Goal: Complete application form

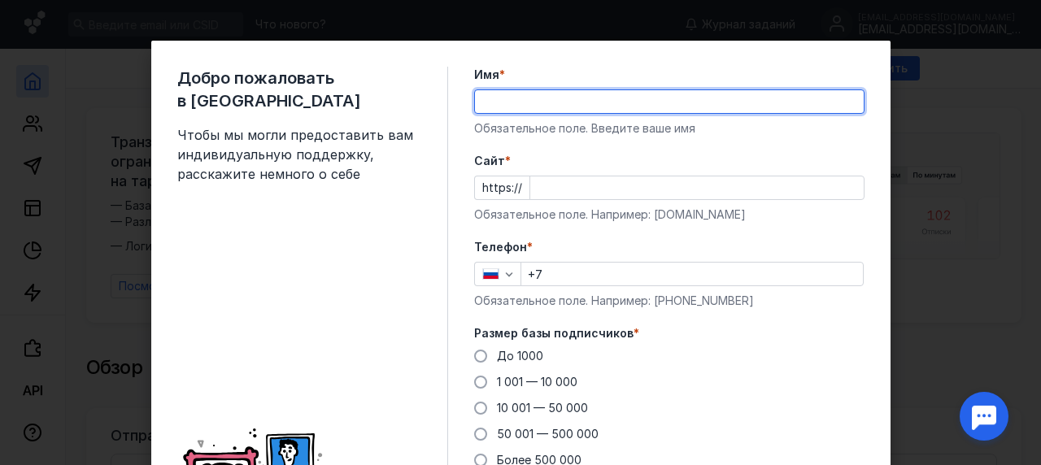
type input "[PERSON_NAME]"
type input "[PHONE_NUMBER]"
click at [603, 185] on input "Cайт *" at bounding box center [696, 187] width 333 height 23
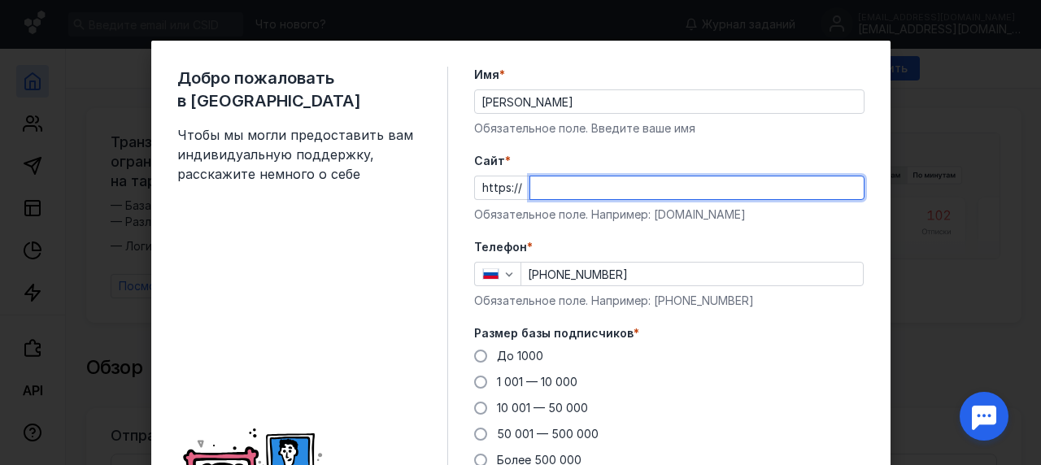
paste input "[EMAIL_ADDRESS][DOMAIN_NAME]"
drag, startPoint x: 561, startPoint y: 187, endPoint x: 496, endPoint y: 176, distance: 66.0
click at [496, 176] on div "https:// [EMAIL_ADDRESS][DOMAIN_NAME]" at bounding box center [669, 188] width 390 height 24
type input "[DOMAIN_NAME]"
click at [512, 354] on span "До 1000" at bounding box center [520, 356] width 46 height 14
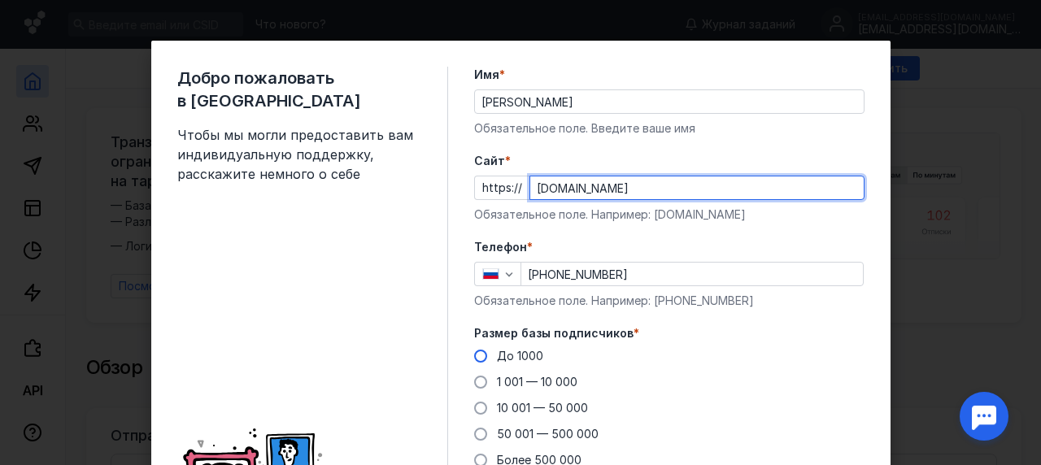
click at [0, 0] on input "До 1000" at bounding box center [0, 0] width 0 height 0
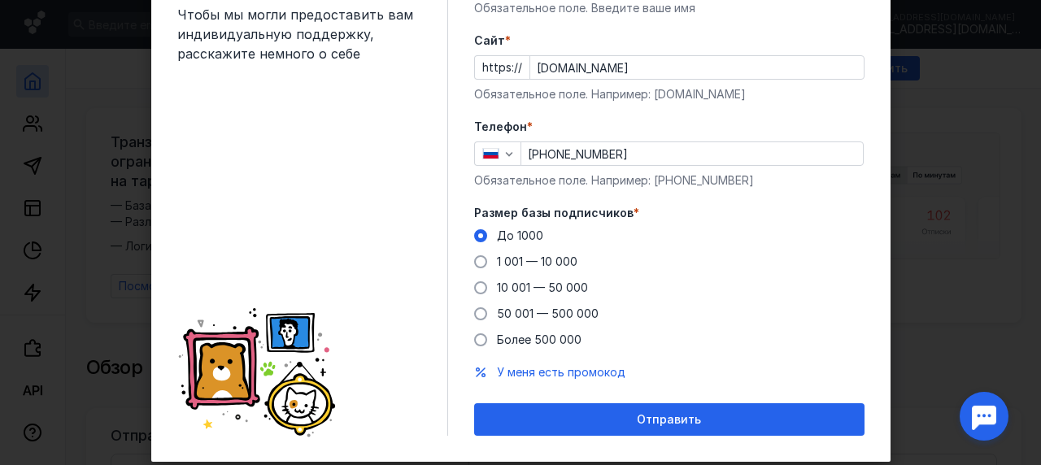
scroll to position [158, 0]
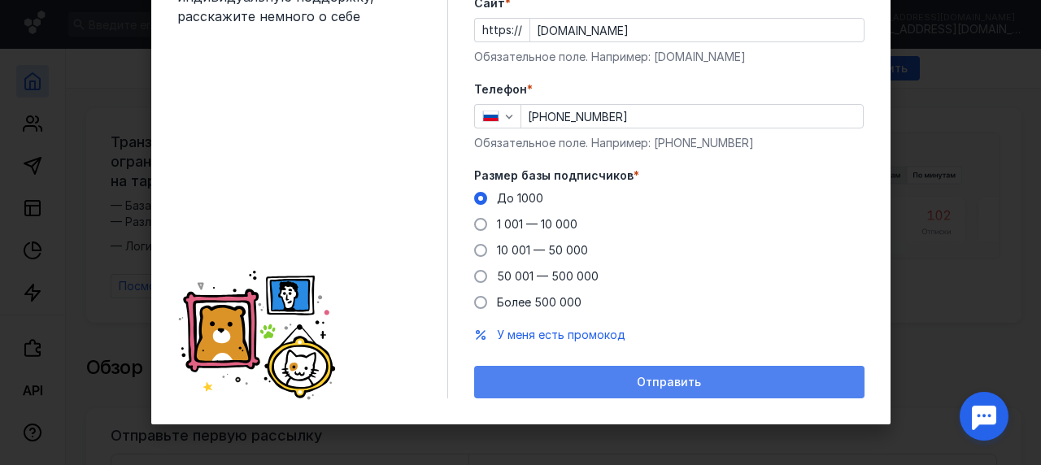
click at [673, 378] on span "Отправить" at bounding box center [669, 383] width 64 height 14
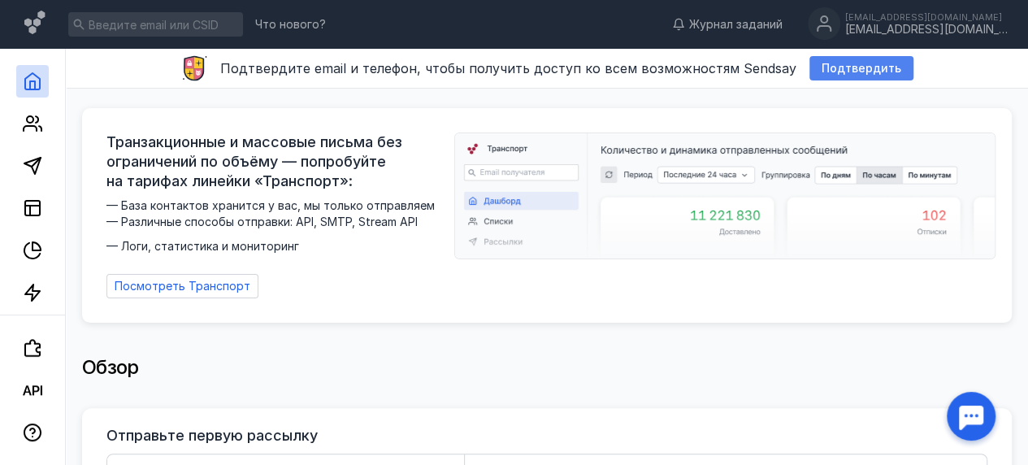
click at [852, 63] on span "Подтвердить" at bounding box center [862, 69] width 80 height 14
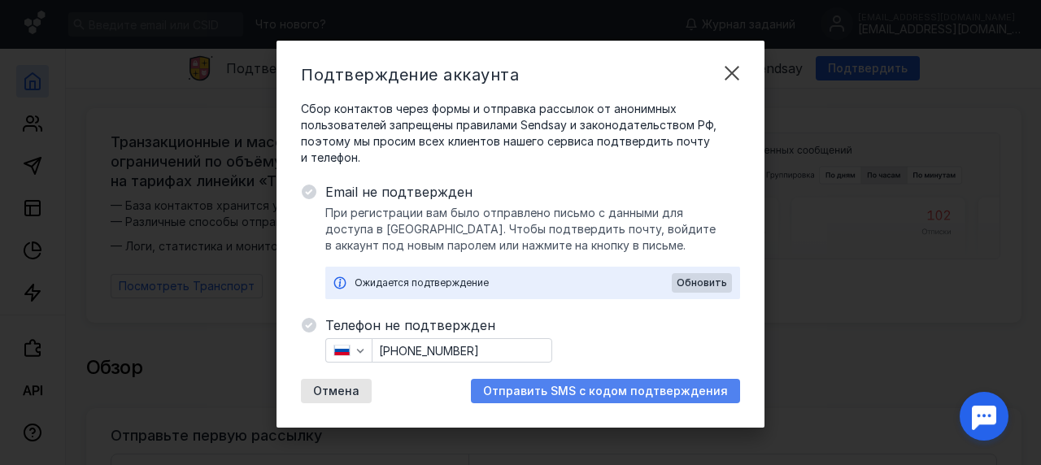
click at [545, 397] on span "Отправить SMS с кодом подтверждения" at bounding box center [605, 392] width 245 height 14
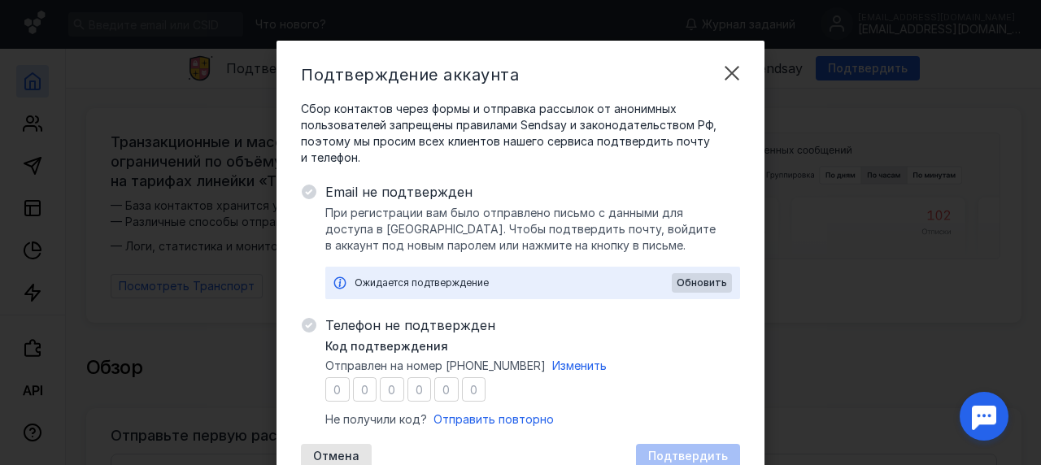
type input "7"
type input "2"
type input "7"
type input "6"
type input "0"
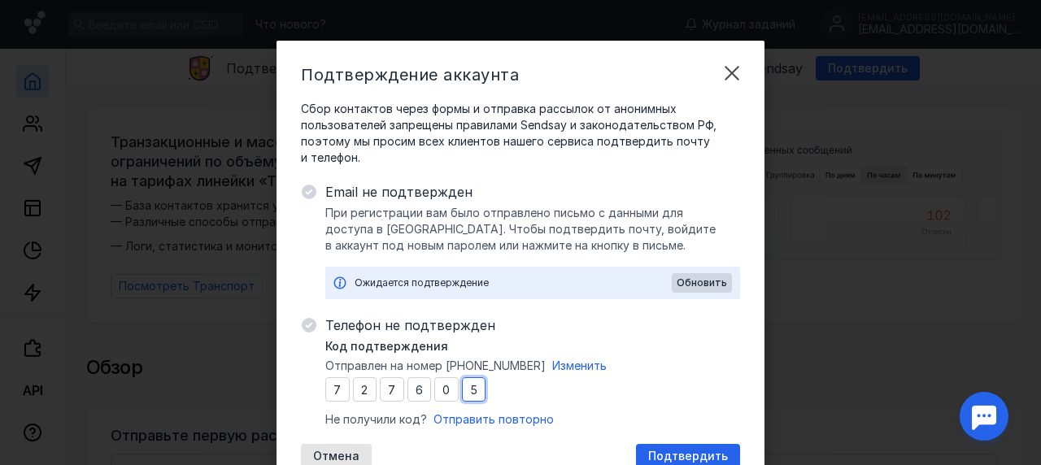
type input "5"
click at [639, 397] on div "Код подтверждения Отправлен на номер [PHONE_NUMBER] Изменить 7 2 7 6 0 5 Не пол…" at bounding box center [532, 382] width 415 height 89
click at [649, 447] on div "Подтвердить" at bounding box center [688, 456] width 104 height 24
